Goal: Transaction & Acquisition: Purchase product/service

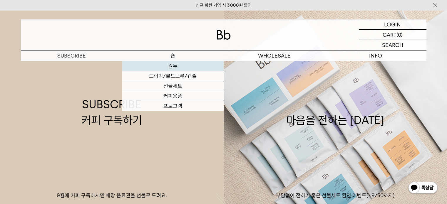
click at [176, 68] on link "원두" at bounding box center [172, 66] width 101 height 10
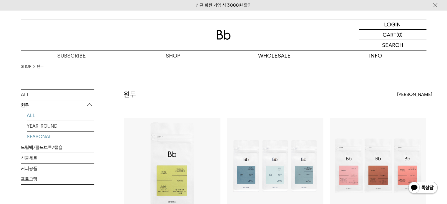
click at [35, 138] on link "SEASONAL" at bounding box center [61, 137] width 68 height 10
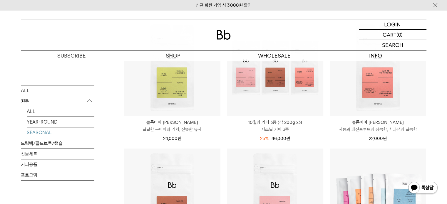
scroll to position [88, 0]
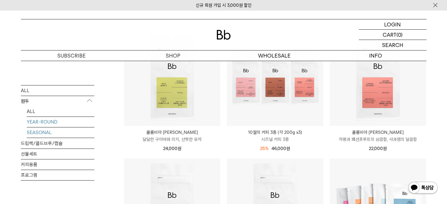
click at [50, 121] on link "YEAR-ROUND" at bounding box center [61, 122] width 68 height 10
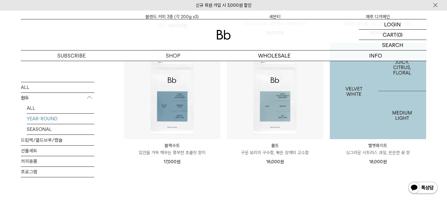
scroll to position [206, 0]
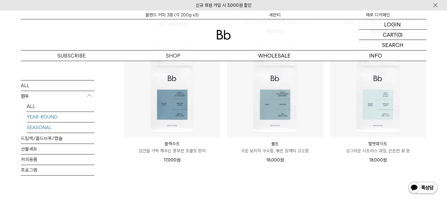
click at [43, 127] on link "SEASONAL" at bounding box center [61, 127] width 68 height 10
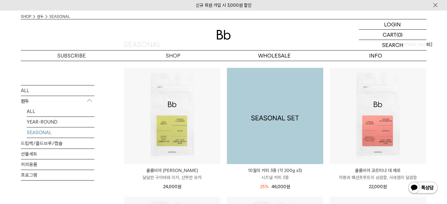
scroll to position [59, 0]
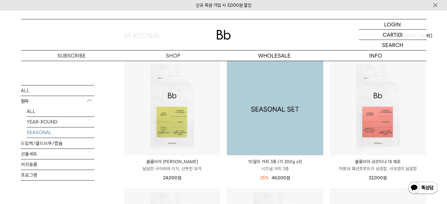
click at [294, 125] on img at bounding box center [275, 107] width 96 height 96
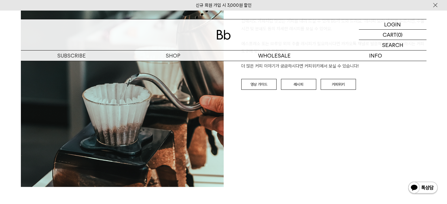
scroll to position [1557, 0]
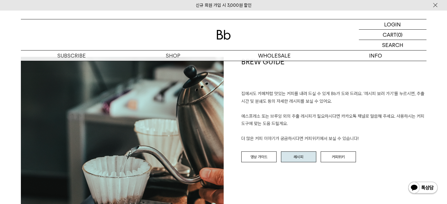
click at [294, 157] on link "레시피" at bounding box center [298, 157] width 35 height 11
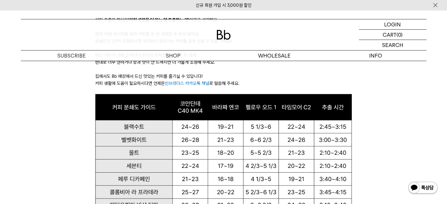
scroll to position [382, 0]
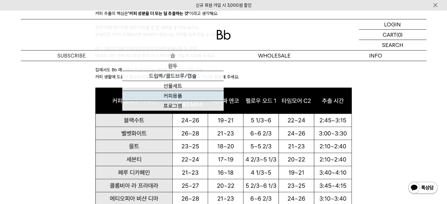
click at [178, 96] on link "커피용품" at bounding box center [172, 96] width 101 height 10
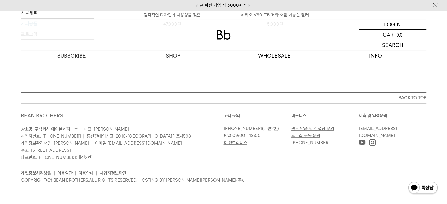
scroll to position [165, 0]
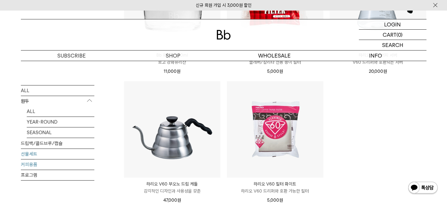
click at [32, 152] on link "선물세트" at bounding box center [57, 154] width 73 height 10
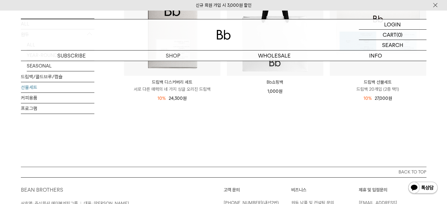
scroll to position [66, 0]
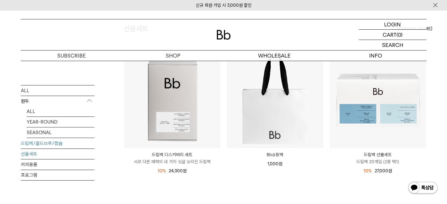
click at [55, 144] on link "드립백/콜드브루/캡슐" at bounding box center [57, 143] width 73 height 10
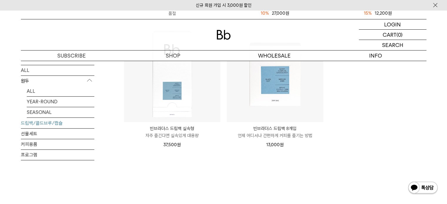
scroll to position [88, 0]
